Goal: Task Accomplishment & Management: Manage account settings

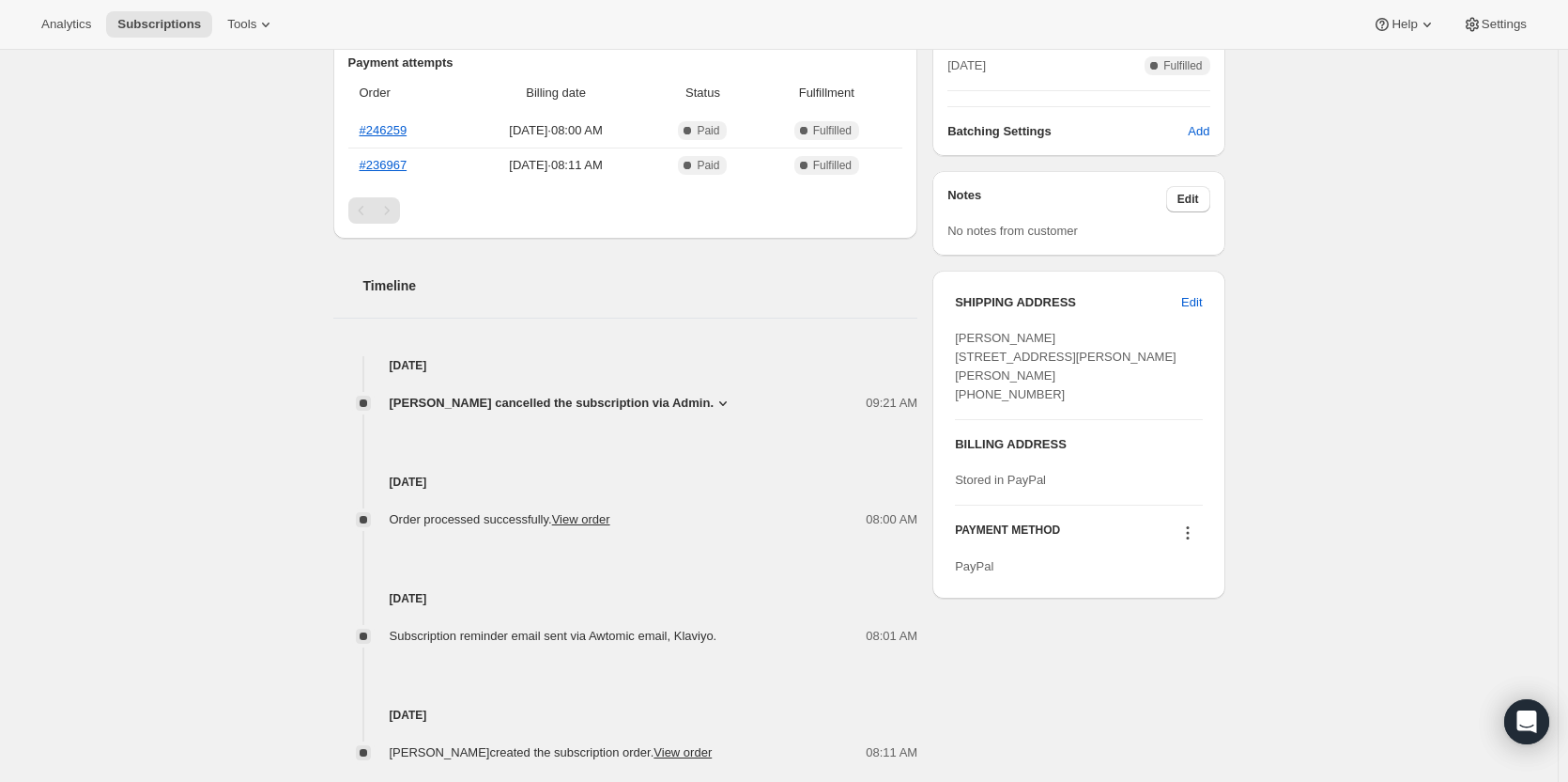
scroll to position [505, 0]
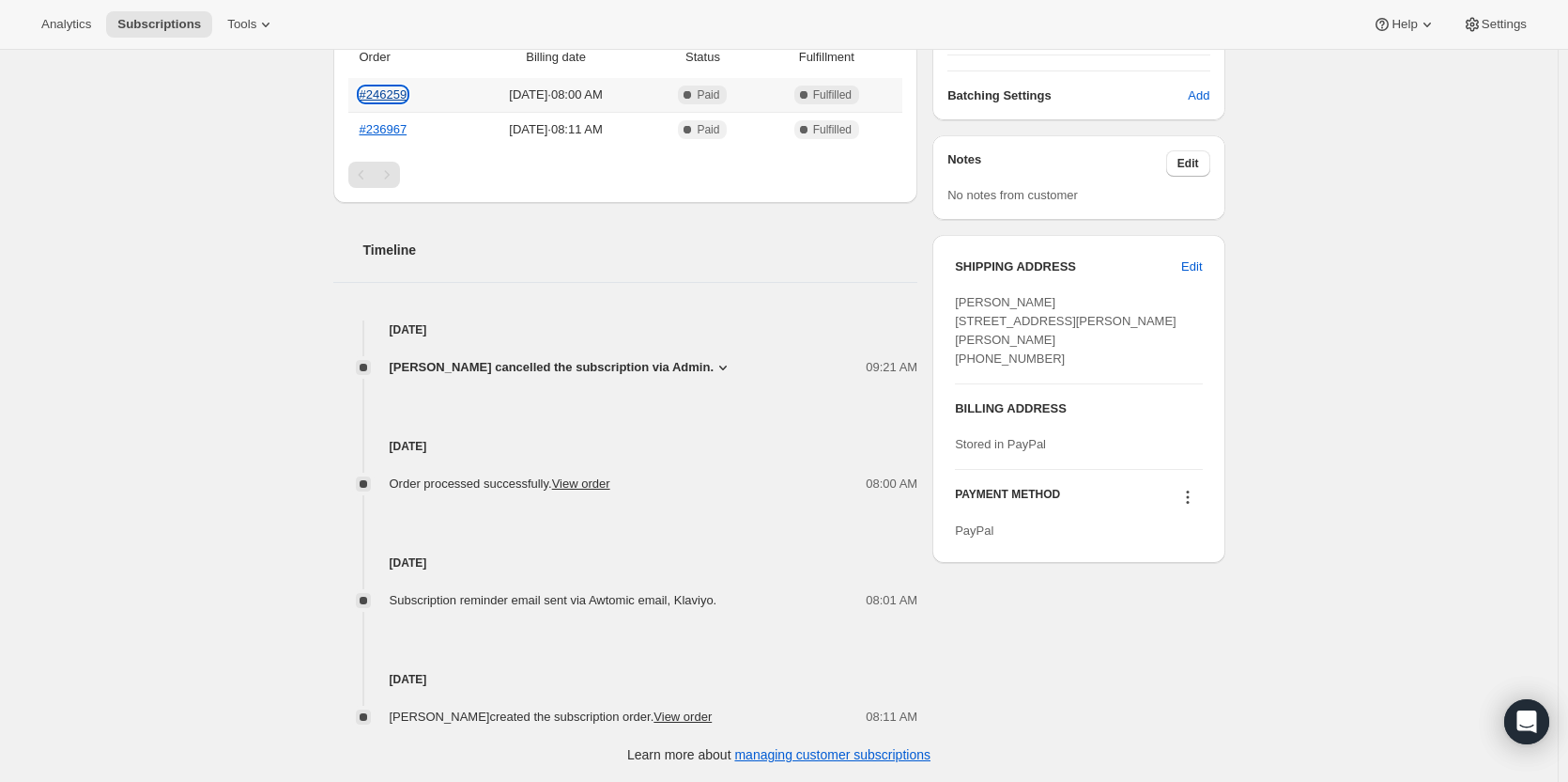
click at [389, 89] on link "#246259" at bounding box center [383, 94] width 48 height 15
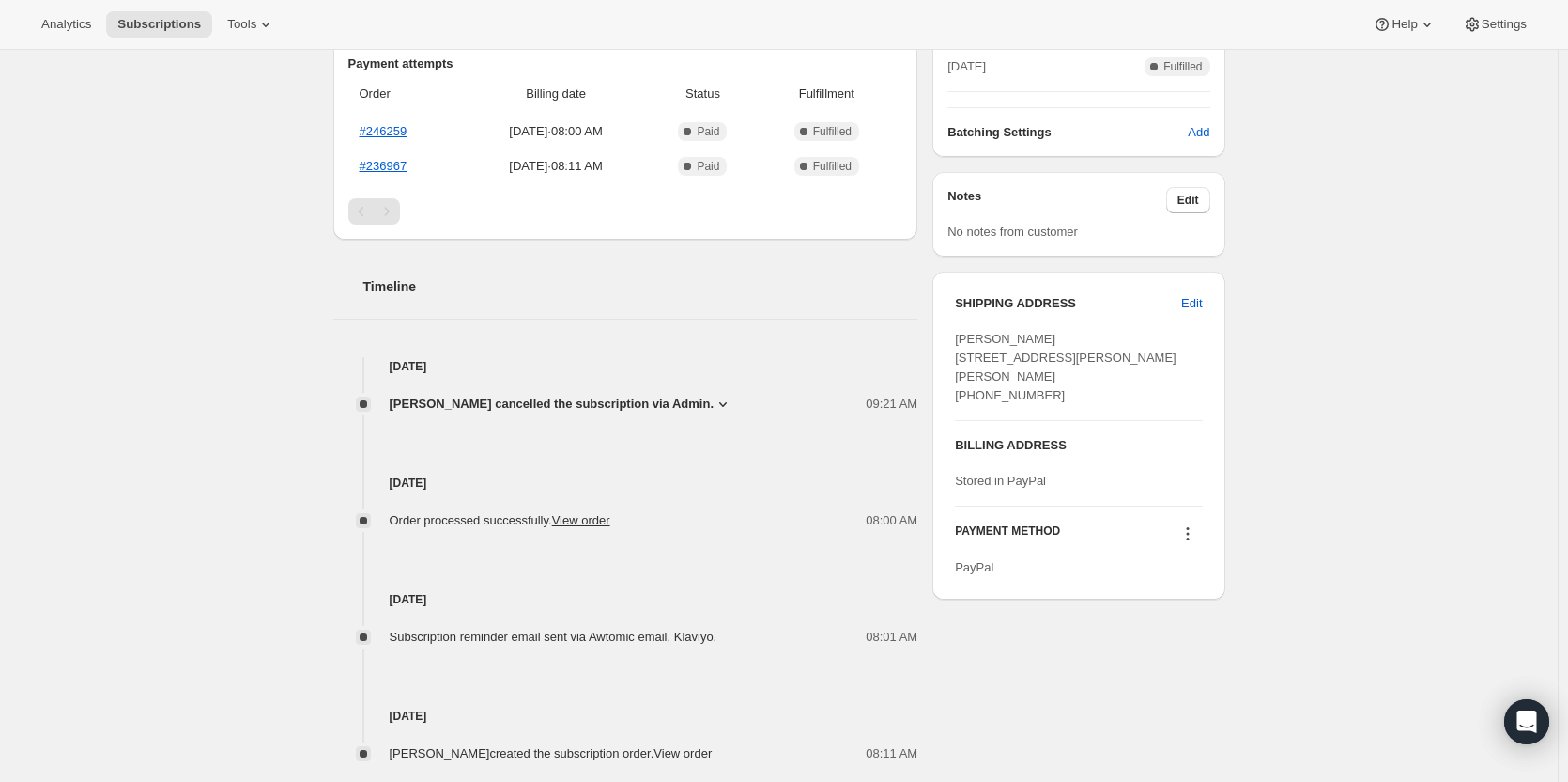
scroll to position [470, 0]
click at [397, 129] on link "#246259" at bounding box center [383, 130] width 48 height 15
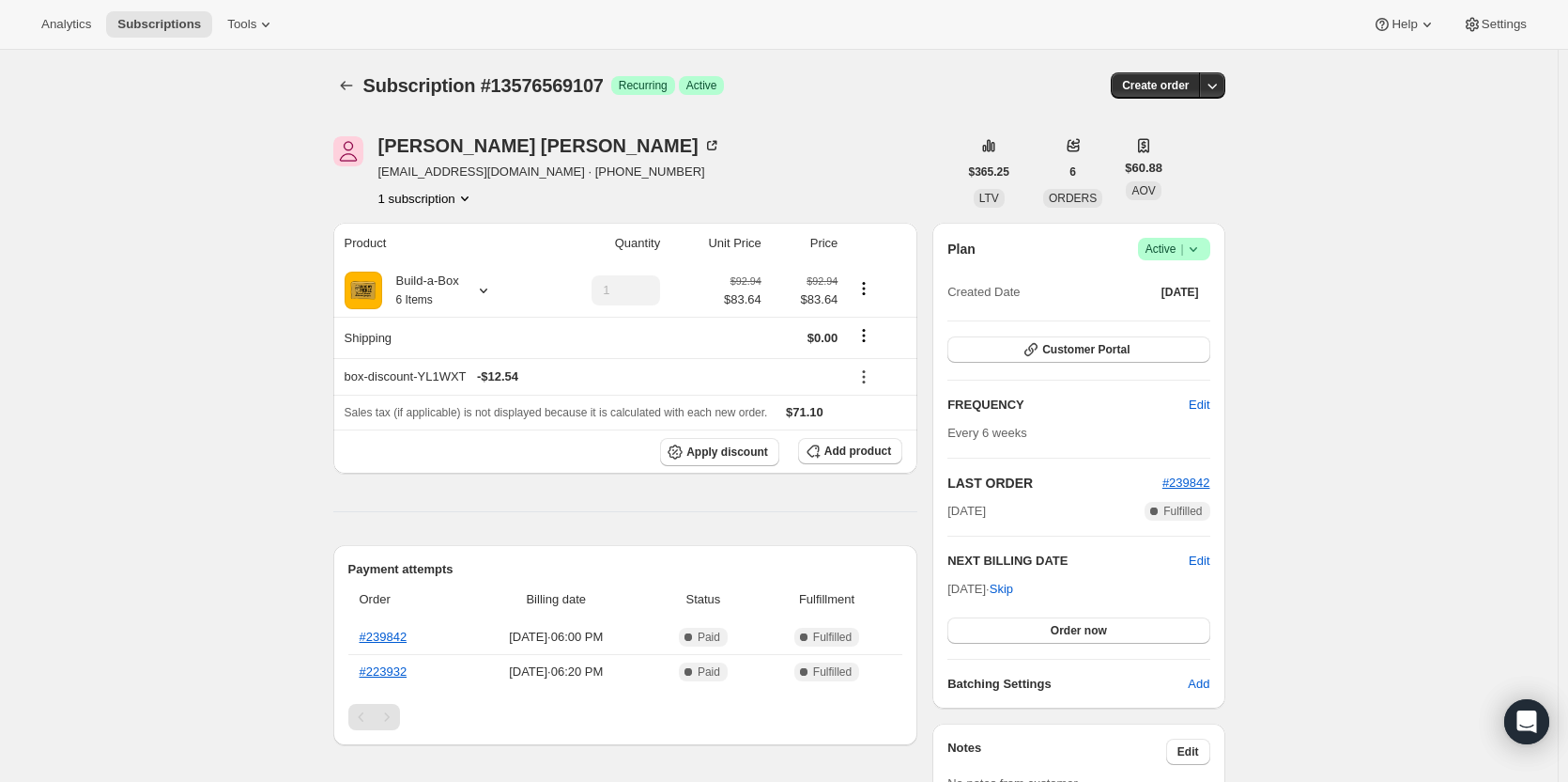
click at [1183, 244] on span "Active |" at bounding box center [1174, 249] width 57 height 18
click at [1167, 315] on span "Cancel subscription" at bounding box center [1179, 318] width 106 height 15
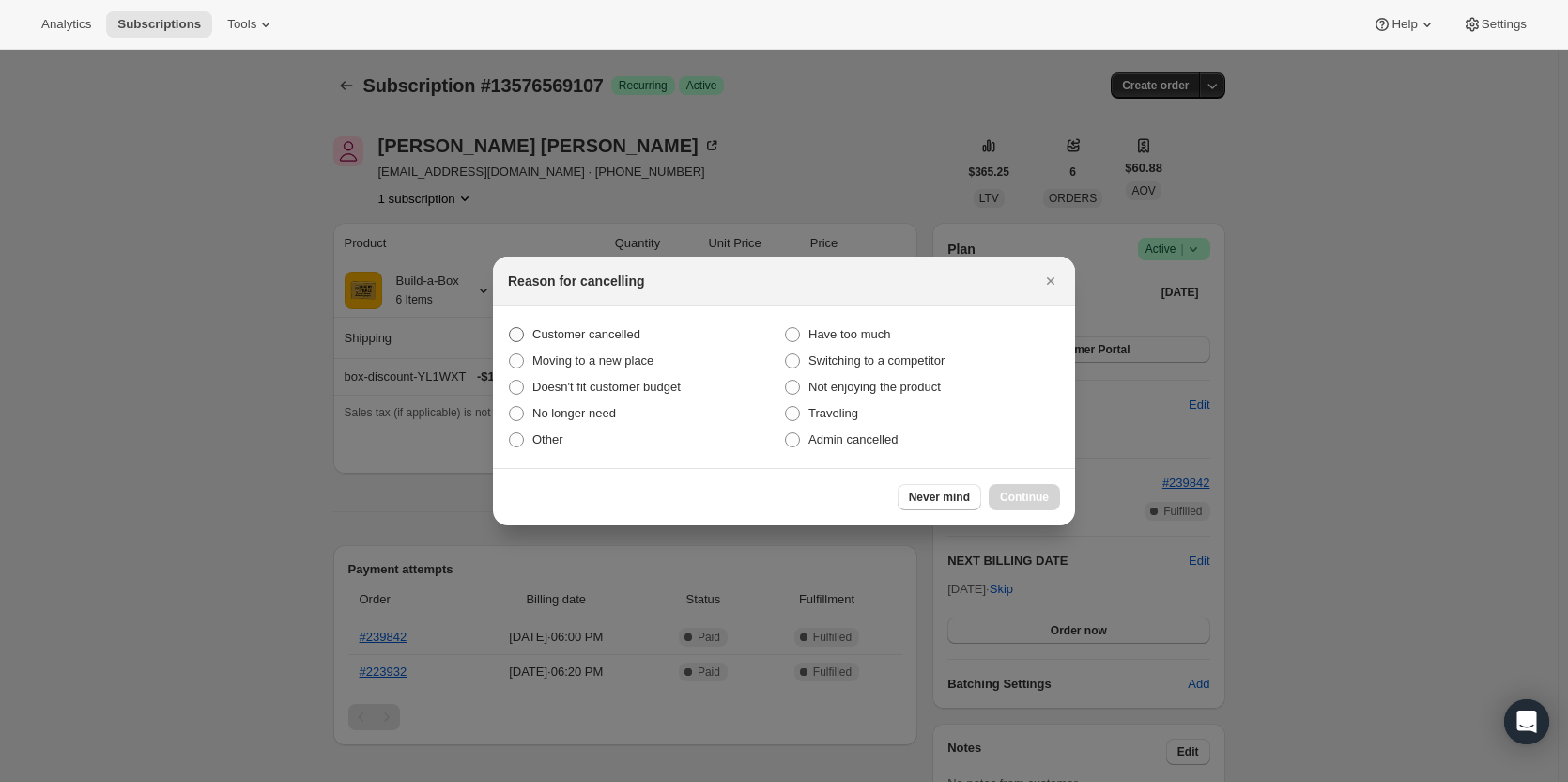
click at [556, 340] on span "Customer cancelled" at bounding box center [585, 334] width 108 height 15
click at [510, 327] on input "Customer cancelled" at bounding box center [509, 327] width 1 height 1
radio input "true"
click at [1048, 498] on span "Continue" at bounding box center [1024, 496] width 49 height 15
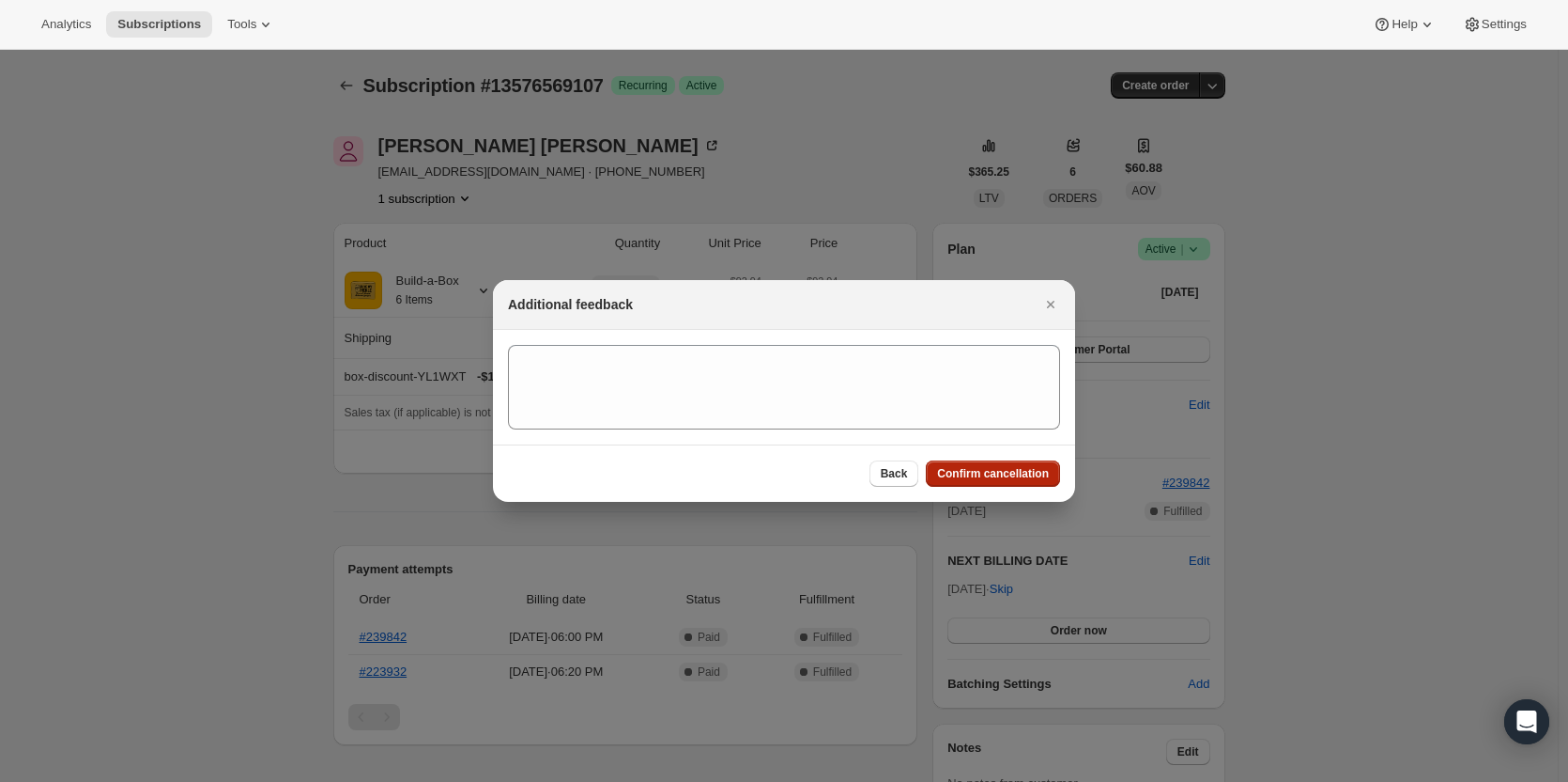
click at [1000, 477] on span "Confirm cancellation" at bounding box center [992, 473] width 112 height 15
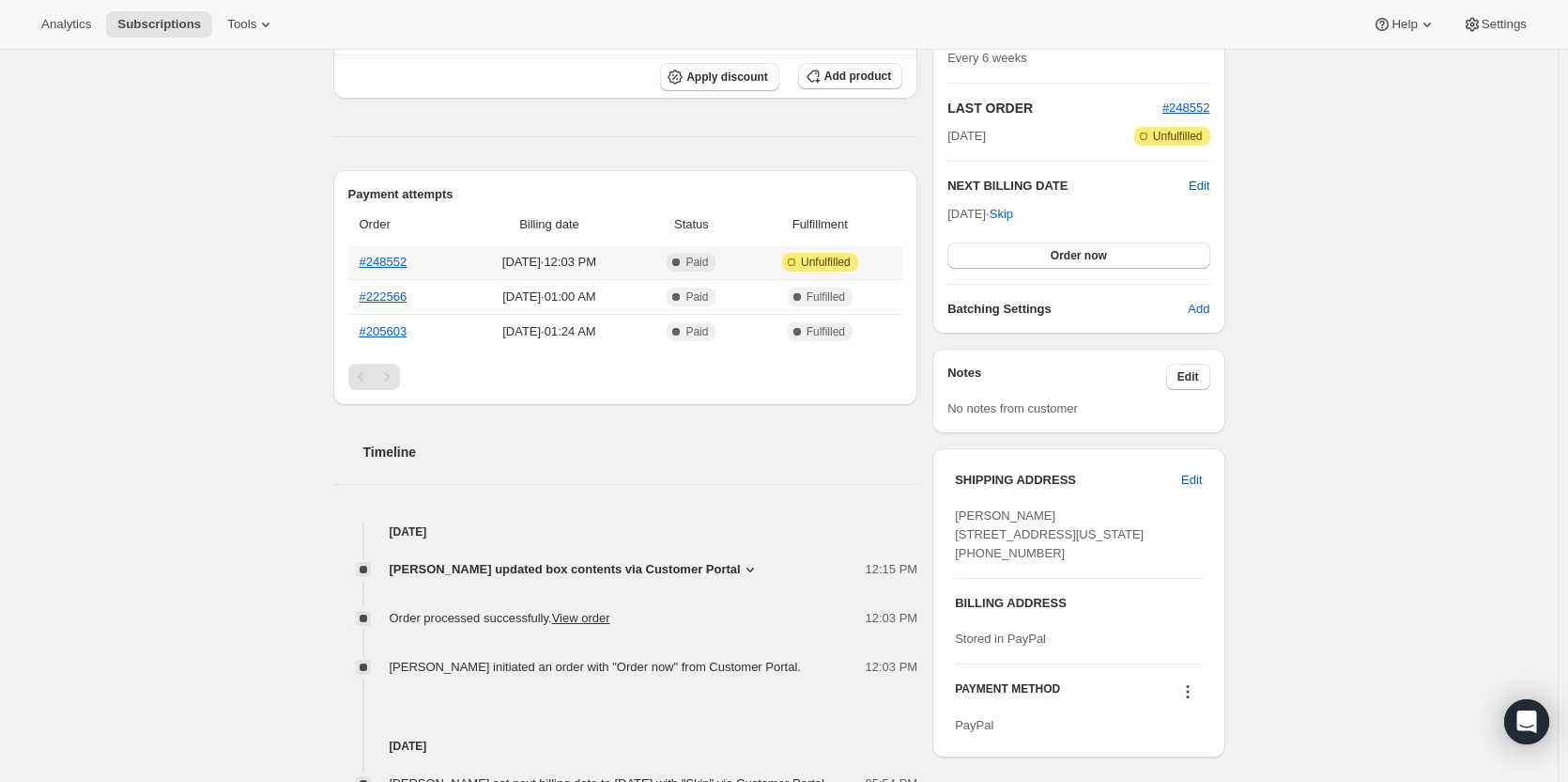
scroll to position [376, 0]
click at [628, 573] on span "Stephanie HANSON updated box contents via Customer Portal" at bounding box center [565, 567] width 351 height 18
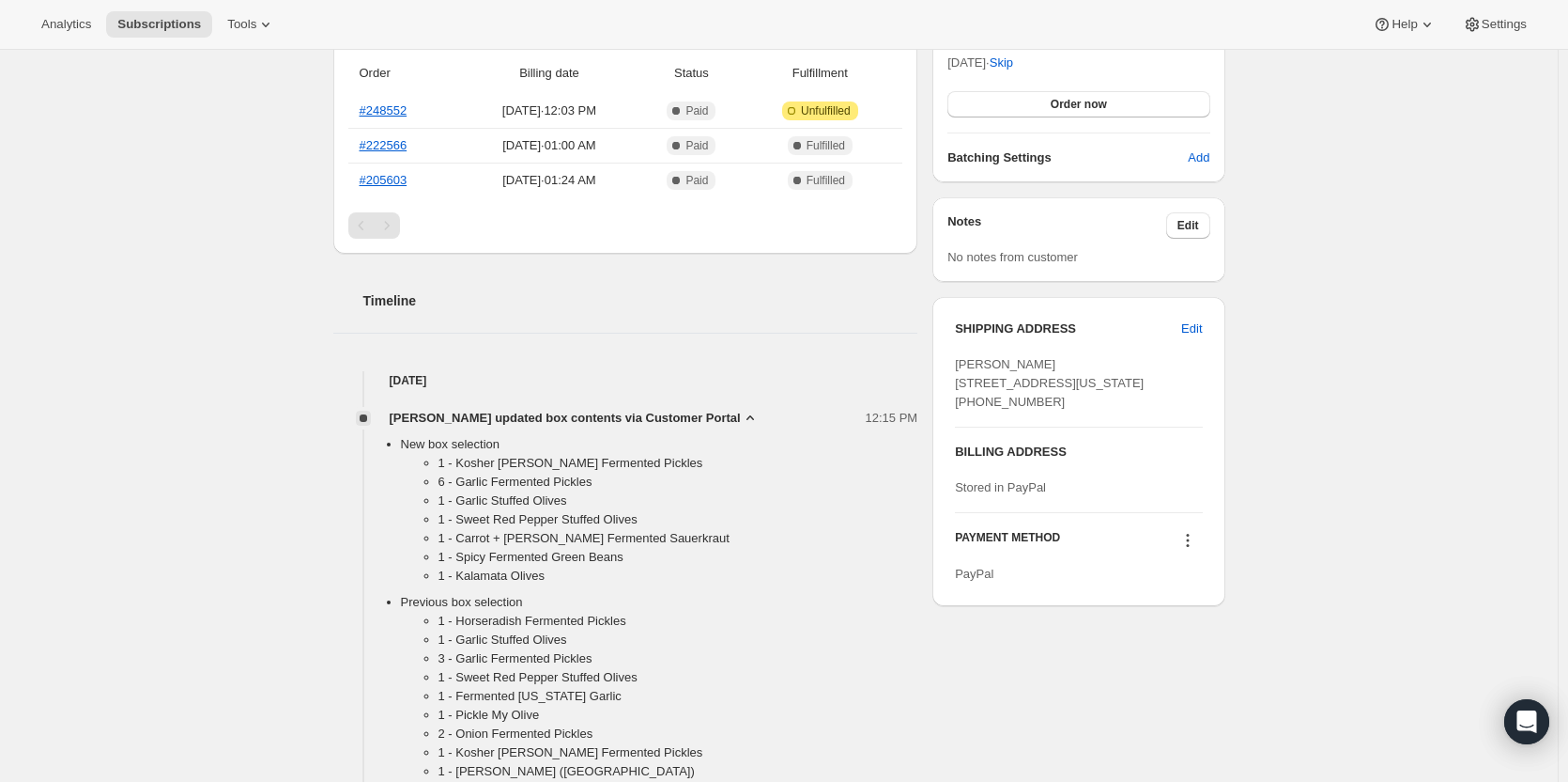
scroll to position [563, 0]
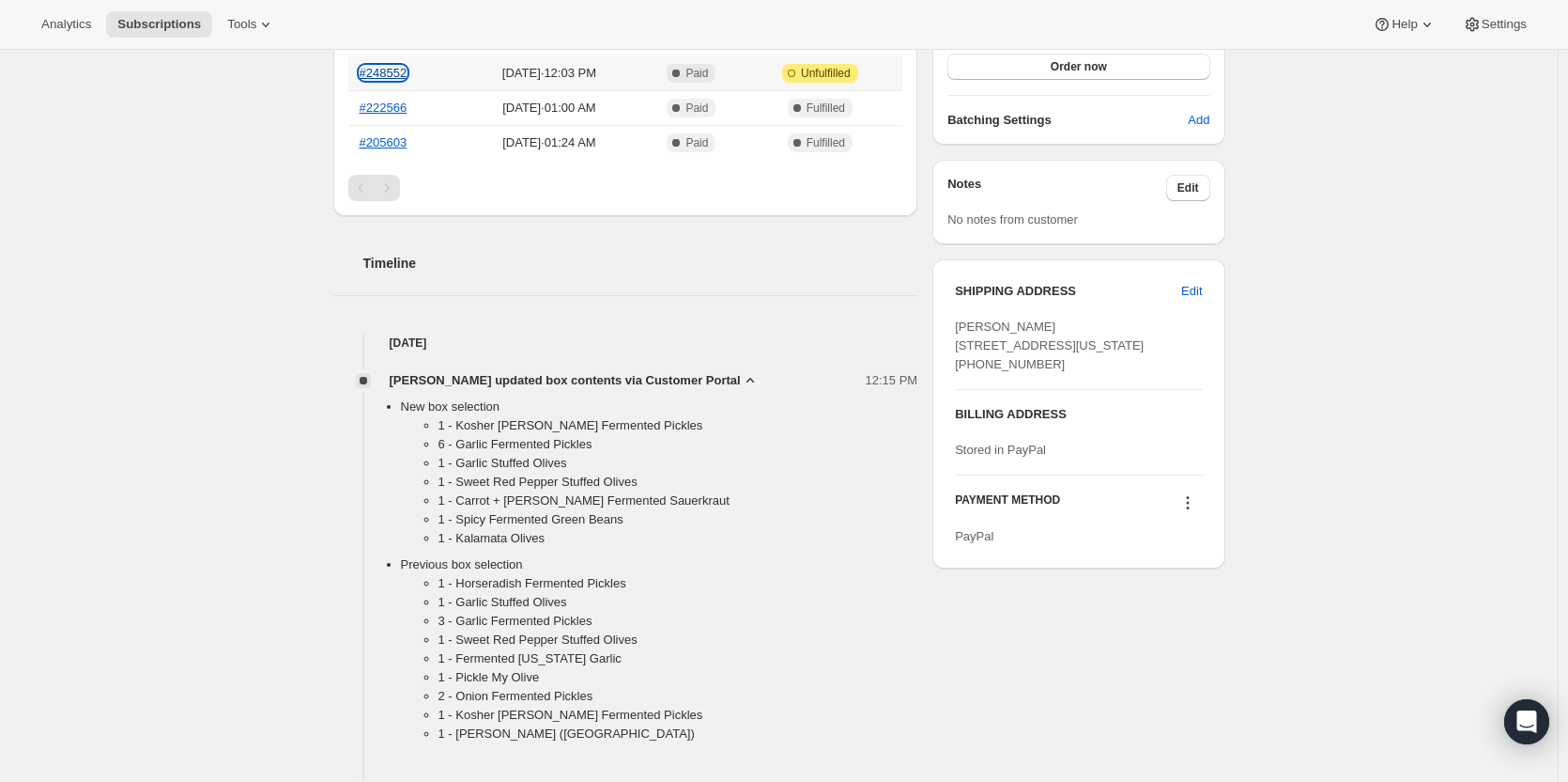
click at [383, 68] on link "#248552" at bounding box center [383, 73] width 48 height 15
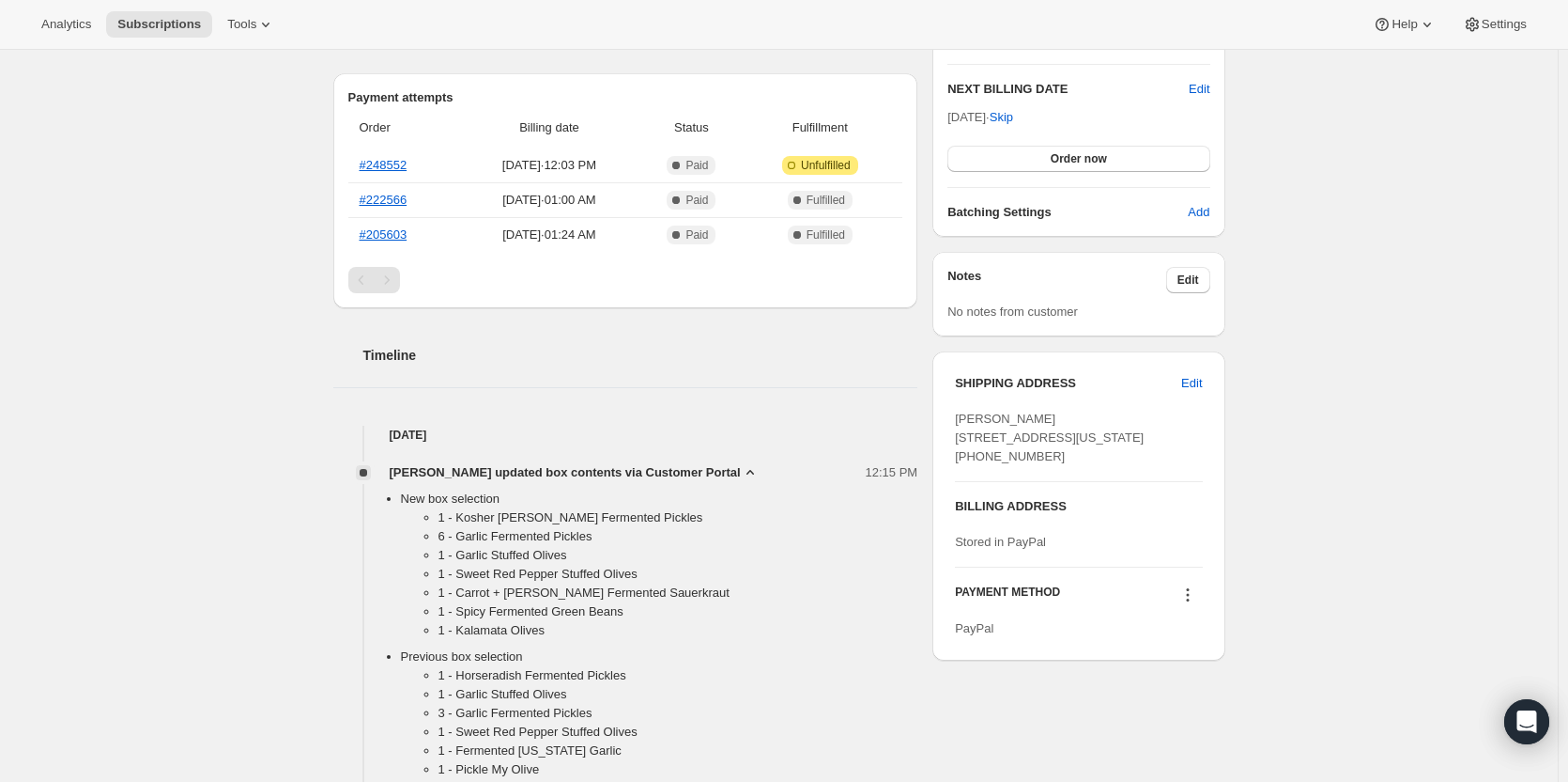
scroll to position [470, 0]
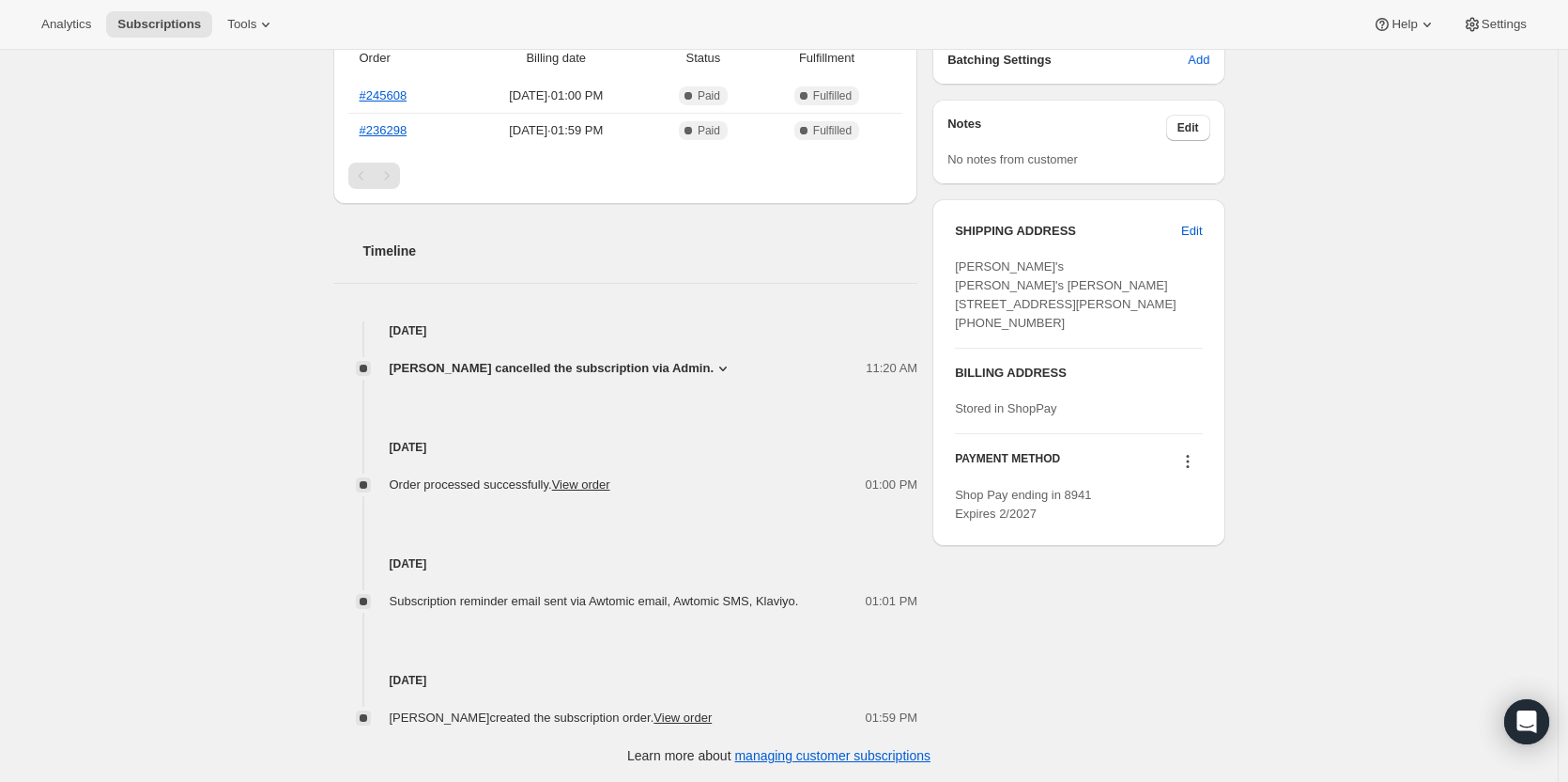
scroll to position [542, 0]
drag, startPoint x: 975, startPoint y: 360, endPoint x: 1055, endPoint y: 360, distance: 80.0
click at [1055, 331] on div "Colleen's Colleen's Dienger 1761 Pine Drive PMB 194 Arnold CA, 95223 United Sta…" at bounding box center [1078, 293] width 247 height 75
click at [252, 373] on div "Subscription #13914767635. This page is ready Subscription #13914767635 Success…" at bounding box center [779, 145] width 1557 height 1275
